Goal: Information Seeking & Learning: Learn about a topic

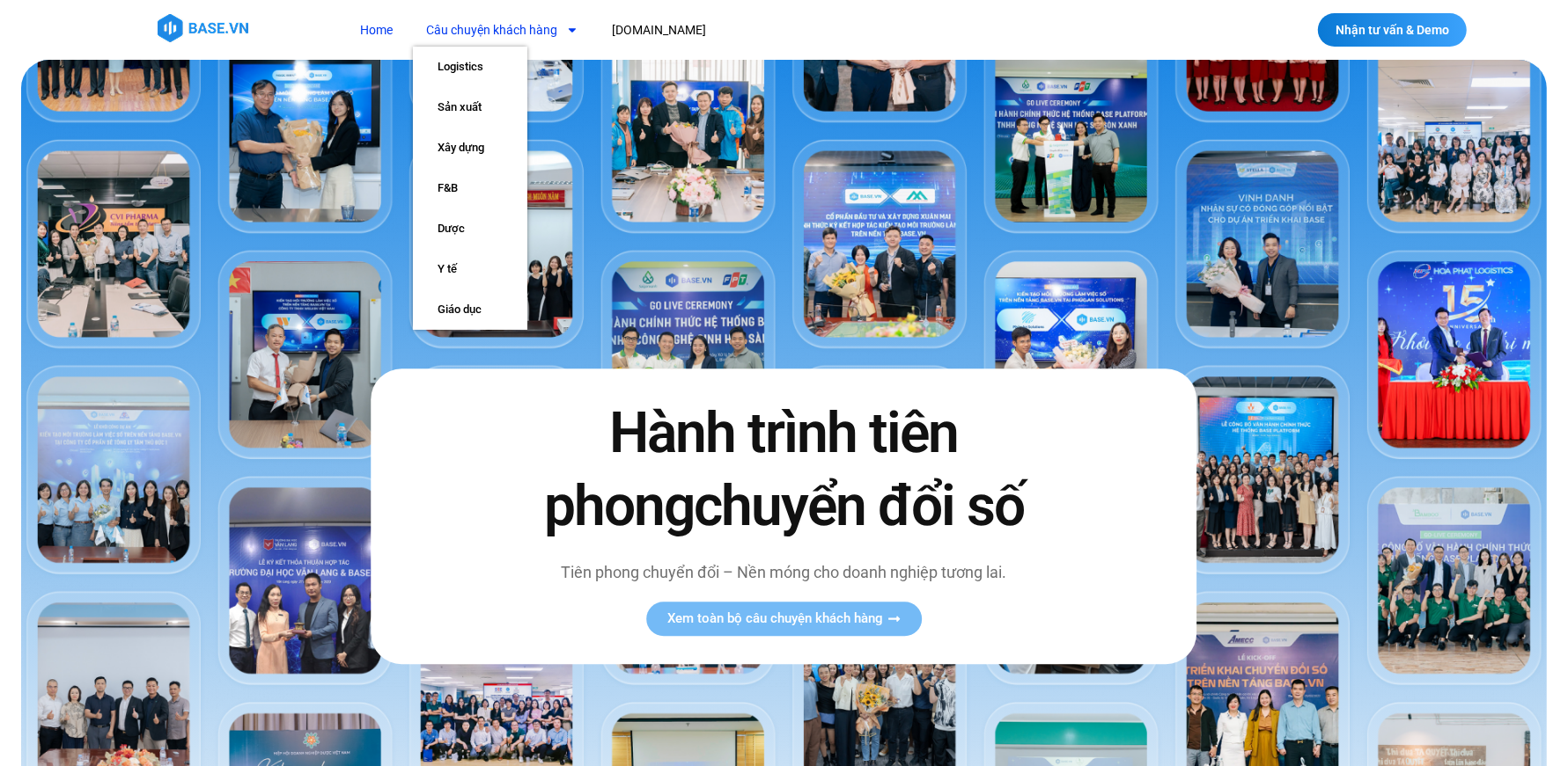
click at [520, 39] on link "Câu chuyện khách hàng" at bounding box center [502, 29] width 179 height 32
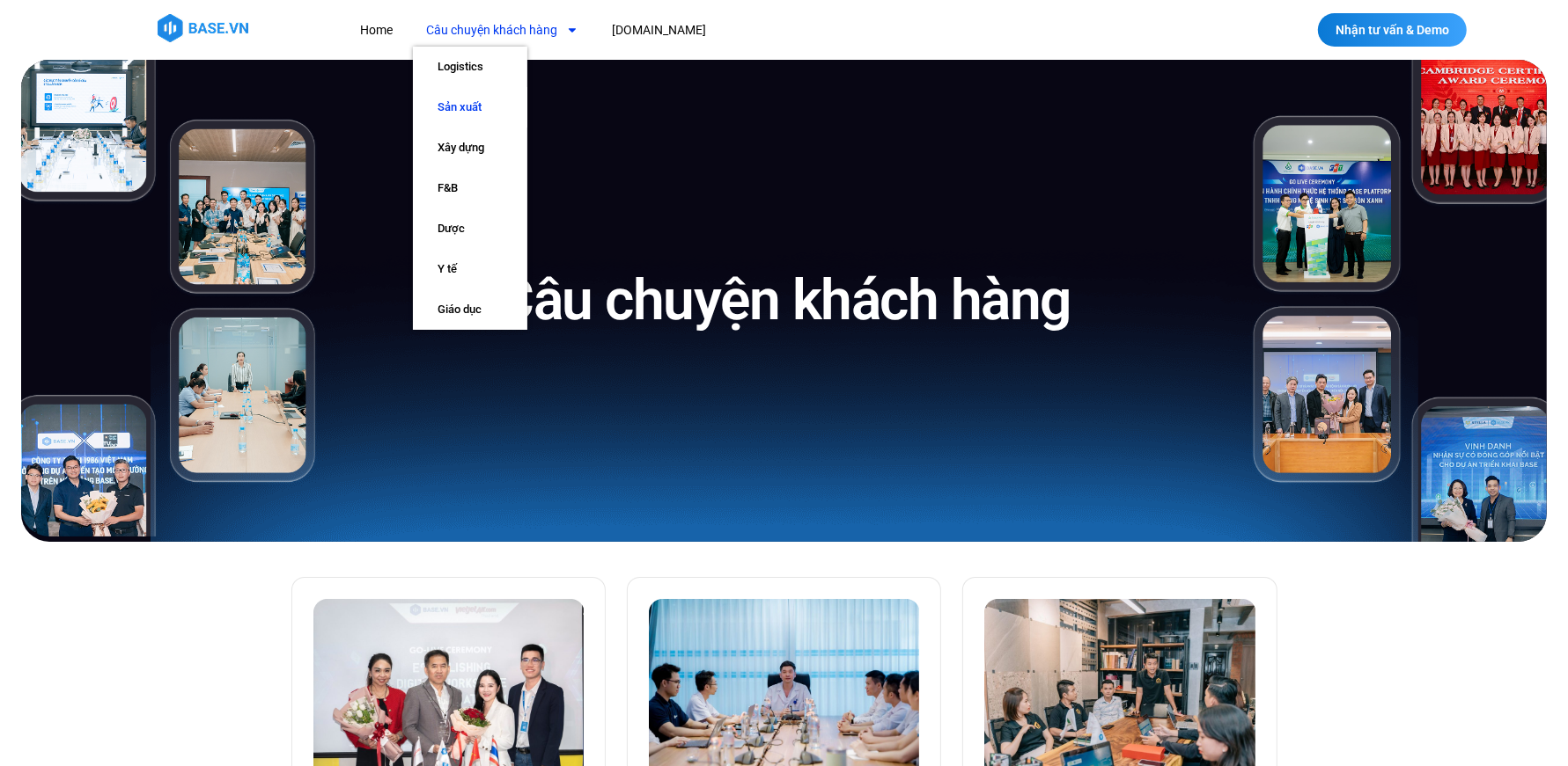
click at [478, 111] on link "Sản xuất" at bounding box center [470, 107] width 114 height 40
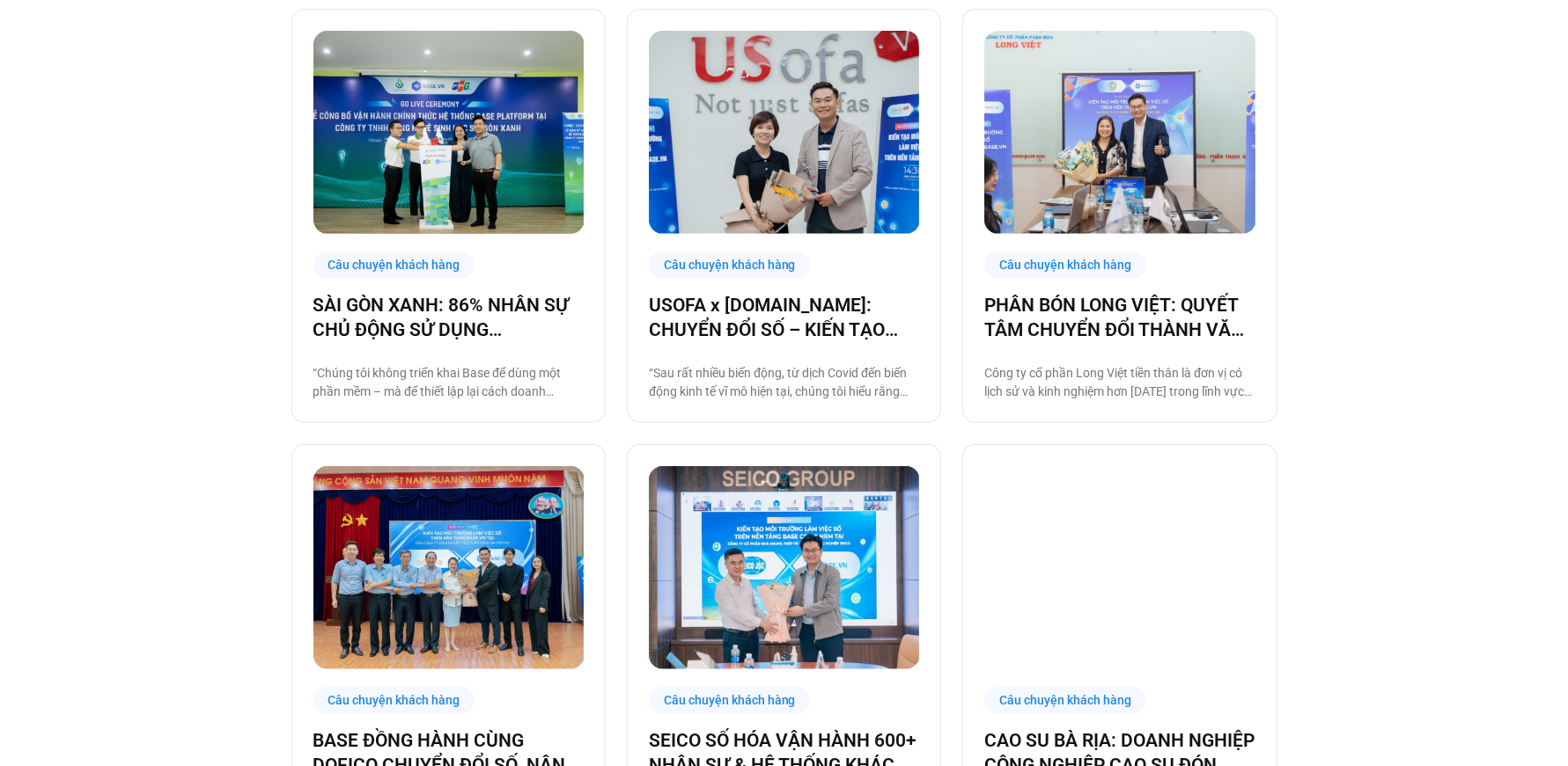
scroll to position [595, 0]
